Goal: Communication & Community: Answer question/provide support

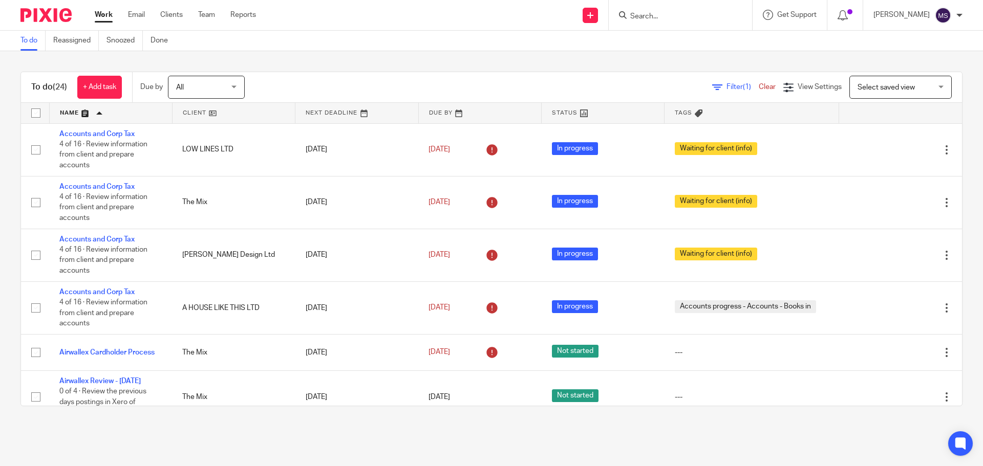
scroll to position [642, 0]
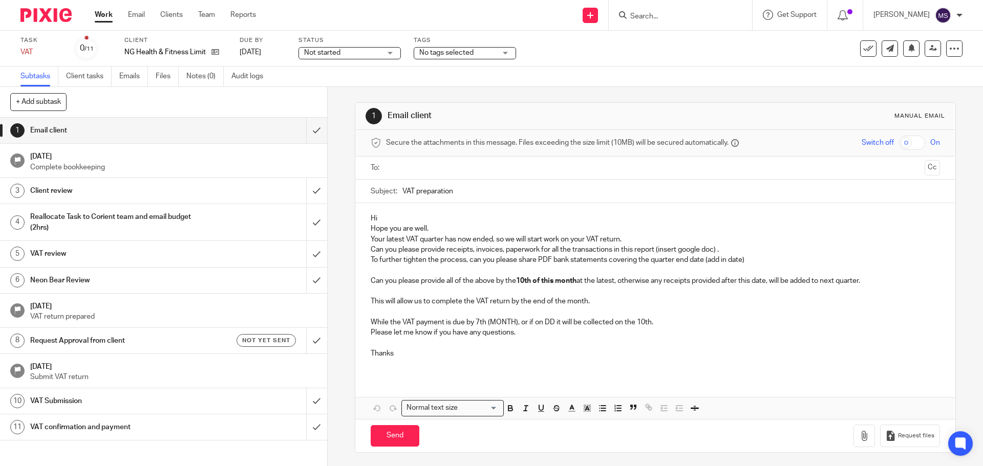
click at [449, 168] on input "text" at bounding box center [655, 168] width 530 height 12
click at [459, 197] on input "VAT preparation" at bounding box center [670, 193] width 537 height 23
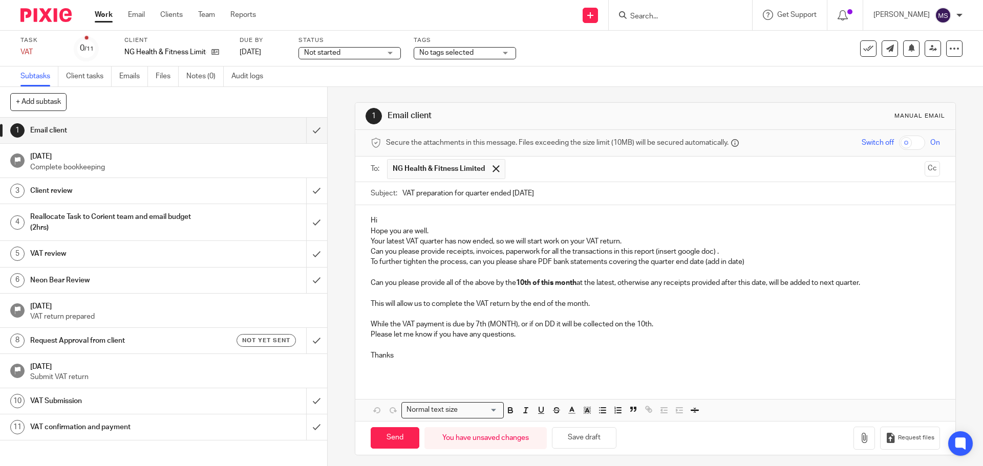
type input "VAT preparation for quarter ended 31st July 2025"
click at [384, 219] on p "Hi" at bounding box center [655, 221] width 569 height 10
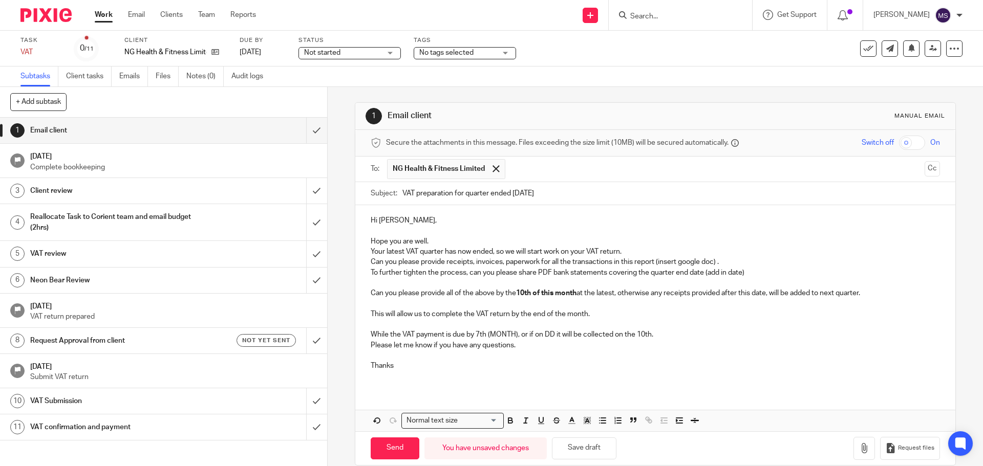
click at [433, 238] on p "Hope you are well." at bounding box center [655, 241] width 569 height 10
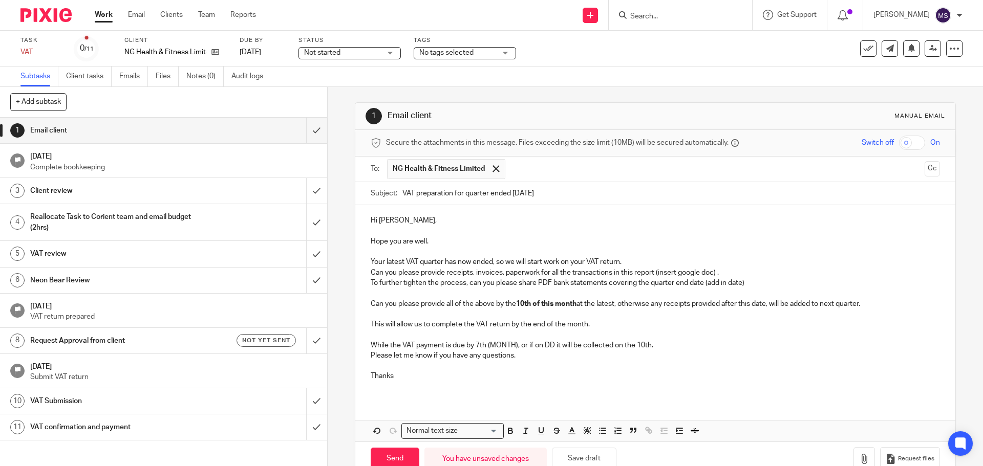
click at [640, 259] on p "Your latest VAT quarter has now ended, so we will start work on your VAT return." at bounding box center [655, 262] width 569 height 10
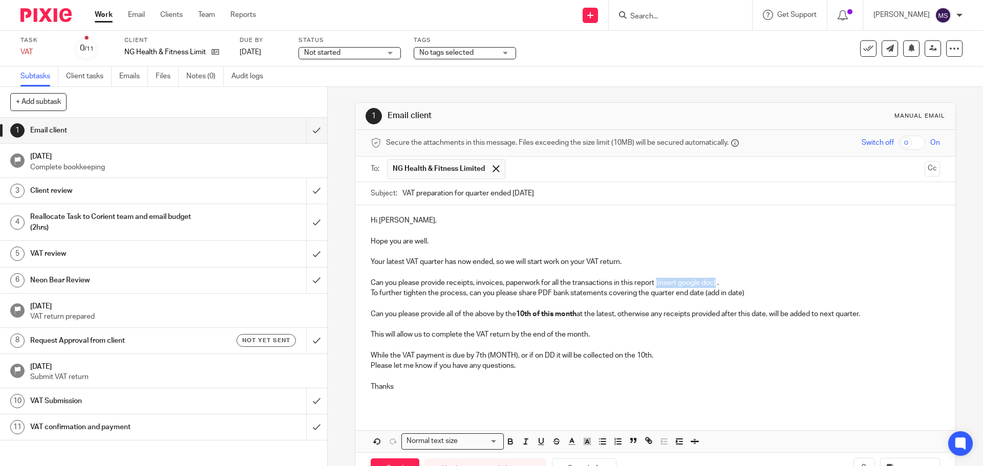
drag, startPoint x: 655, startPoint y: 283, endPoint x: 716, endPoint y: 285, distance: 61.0
click at [716, 285] on p "Can you please provide receipts, invoices, paperwork for all the transactions i…" at bounding box center [655, 283] width 569 height 10
click at [371, 298] on p "To further tighten the process, can you please share PDF bank statements coveri…" at bounding box center [655, 293] width 569 height 10
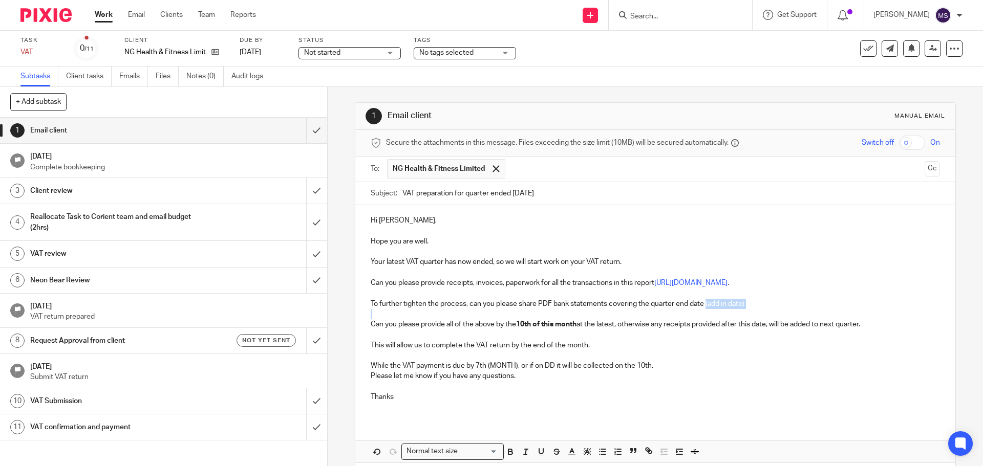
drag, startPoint x: 703, startPoint y: 314, endPoint x: 739, endPoint y: 322, distance: 36.3
click at [739, 322] on div "Hi Nathan, Hope you are well. Your latest VAT quarter has now ended, so we will…" at bounding box center [654, 312] width 599 height 215
click at [520, 328] on strong "10th of this month" at bounding box center [546, 324] width 60 height 7
drag, startPoint x: 486, startPoint y: 376, endPoint x: 515, endPoint y: 381, distance: 29.6
click at [515, 371] on p "While the VAT payment is due by 7th (MONTH), or if on DD it will be collected o…" at bounding box center [655, 366] width 569 height 10
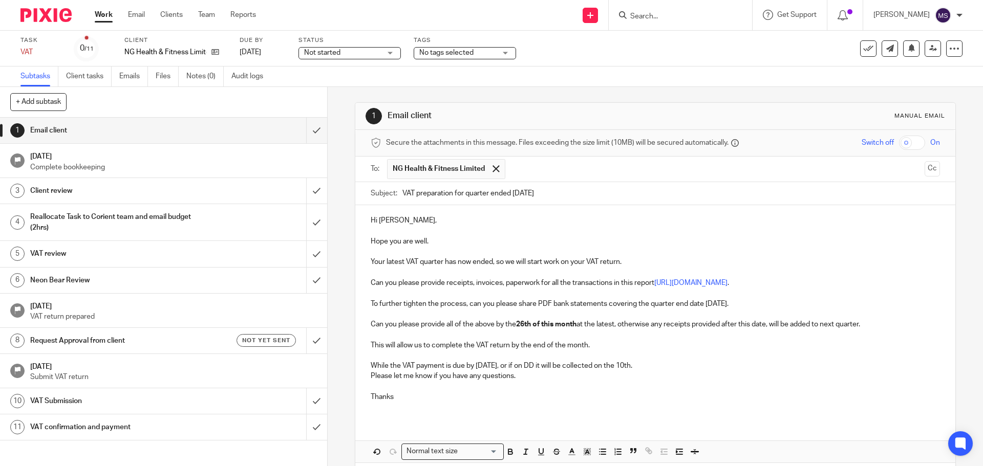
click at [371, 381] on p "Please let me know if you have any questions." at bounding box center [655, 376] width 569 height 10
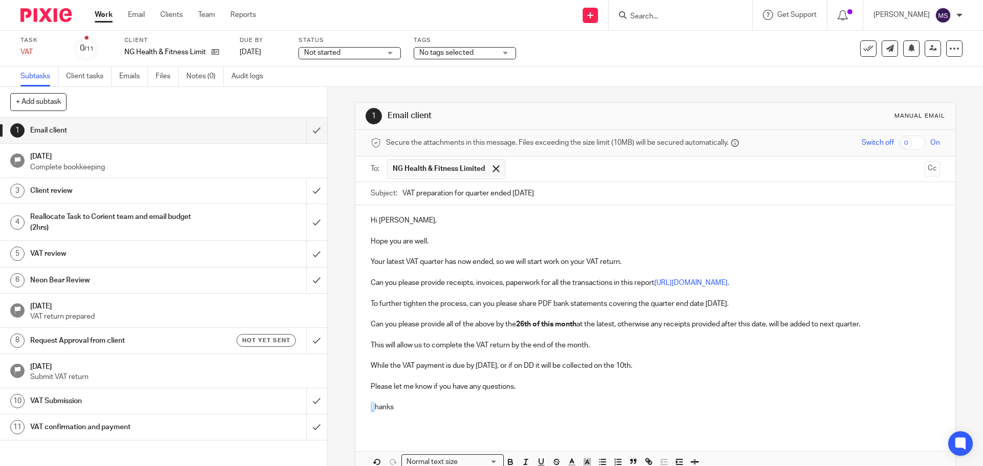
click at [367, 416] on div "Hi Nathan, Hope you are well. Your latest VAT quarter has now ended, so we will…" at bounding box center [654, 317] width 599 height 225
click at [412, 413] on p "Many thanks" at bounding box center [655, 407] width 569 height 10
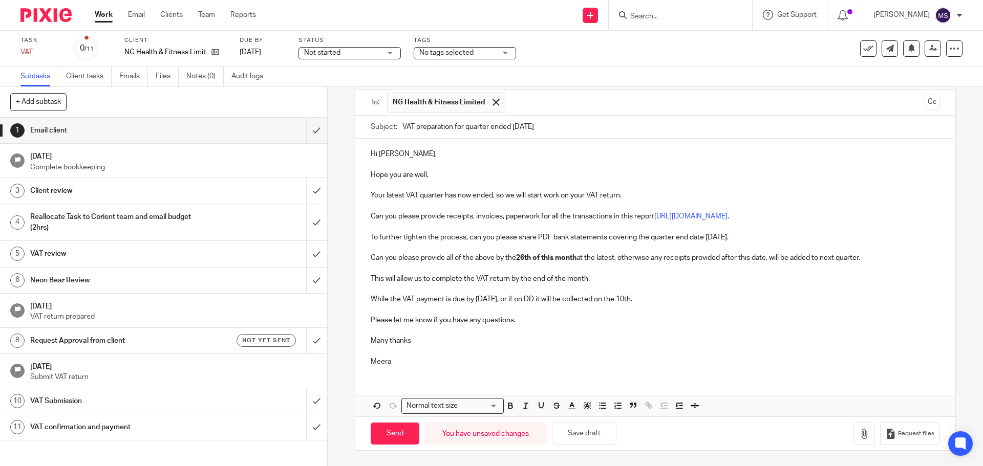
click at [626, 200] on p "Your latest VAT quarter has now ended, so we will start work on your VAT return." at bounding box center [655, 195] width 569 height 10
click at [773, 243] on p "To further tighten the process, can you please share PDF bank statements coveri…" at bounding box center [655, 237] width 569 height 10
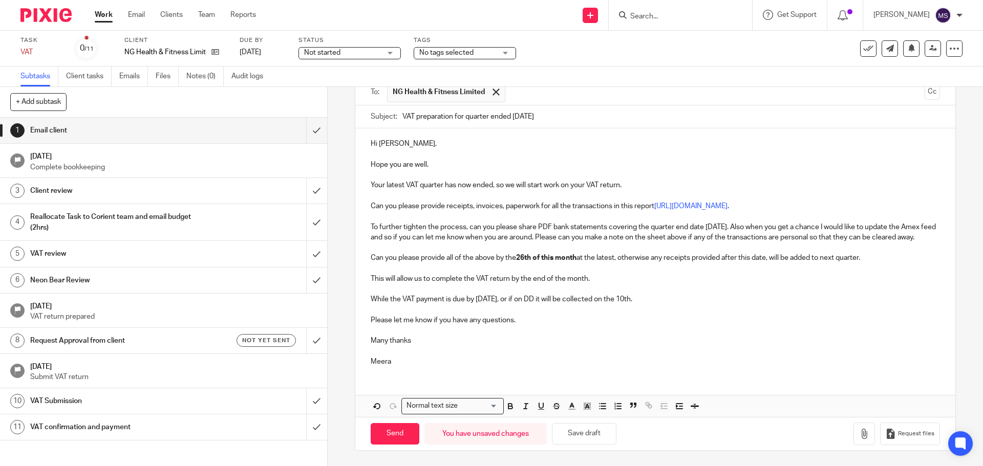
scroll to position [98, 0]
click at [398, 434] on input "Send" at bounding box center [395, 434] width 49 height 22
type input "Sent"
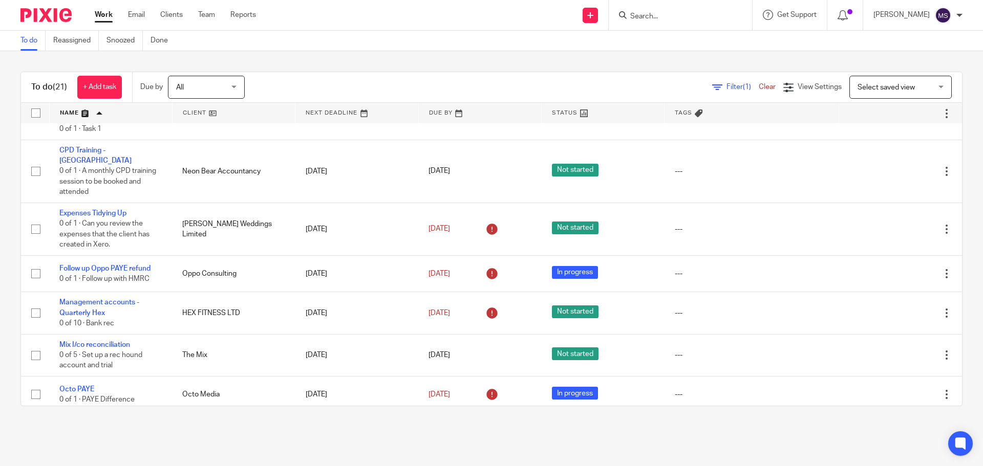
scroll to position [642, 0]
